Goal: Find specific page/section: Find specific page/section

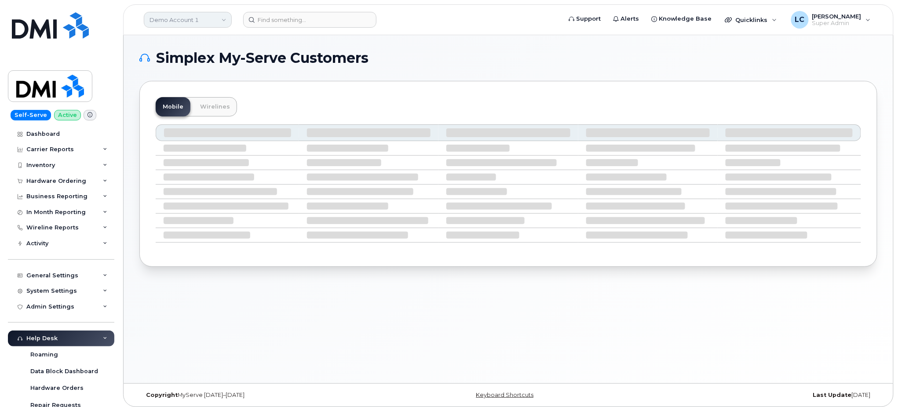
click at [213, 18] on link "Demo Account 1" at bounding box center [188, 20] width 88 height 16
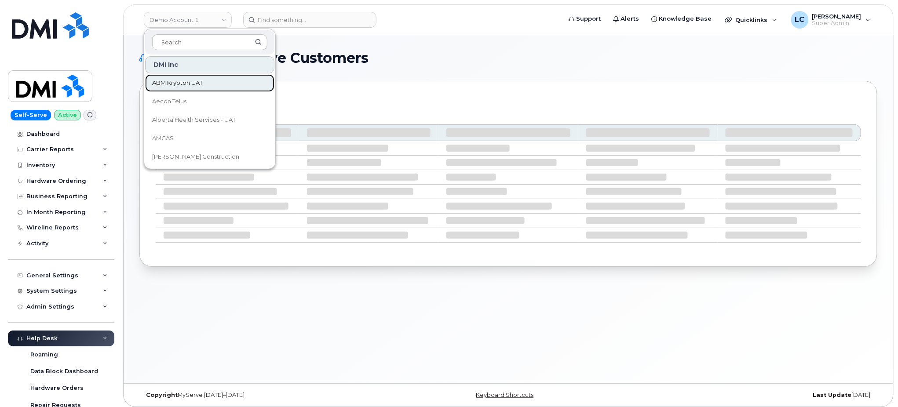
click at [199, 88] on link "ABM Krypton UAT" at bounding box center [209, 83] width 129 height 18
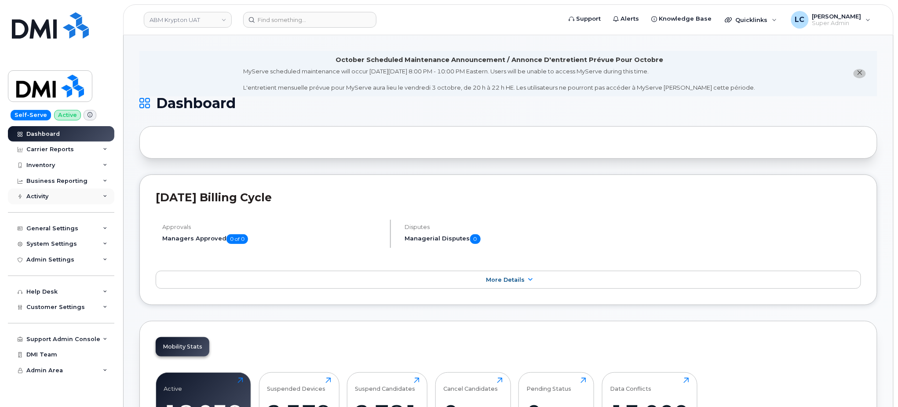
click at [78, 193] on div "Activity" at bounding box center [61, 197] width 106 height 16
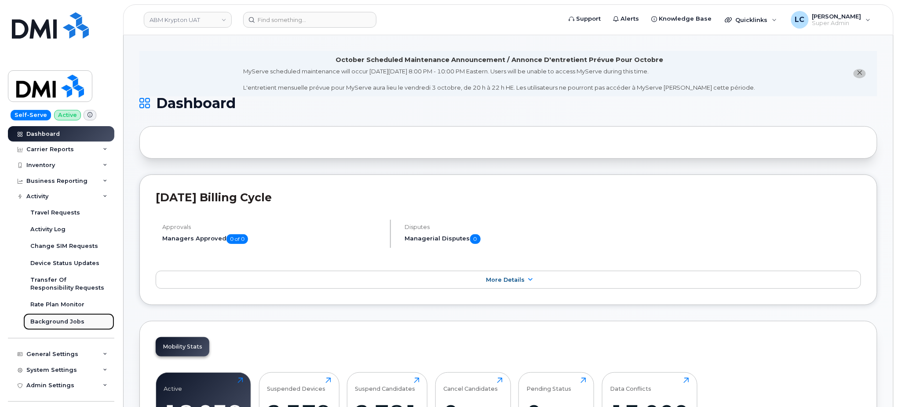
click at [62, 327] on link "Background Jobs" at bounding box center [68, 321] width 91 height 17
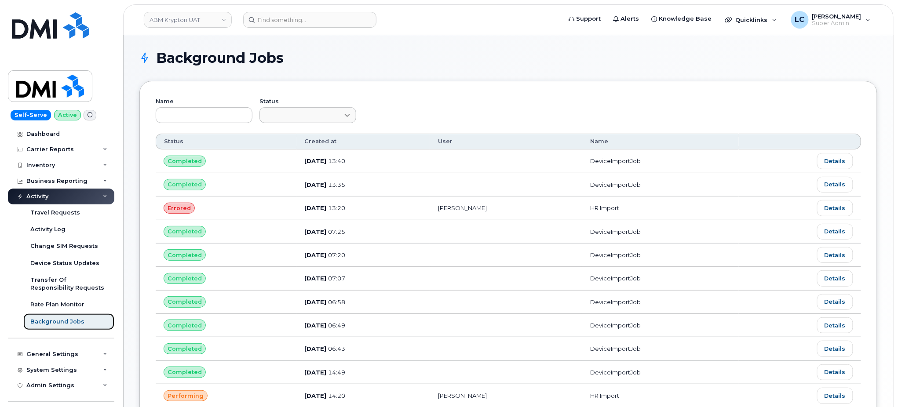
scroll to position [0, 0]
